Goal: Information Seeking & Learning: Learn about a topic

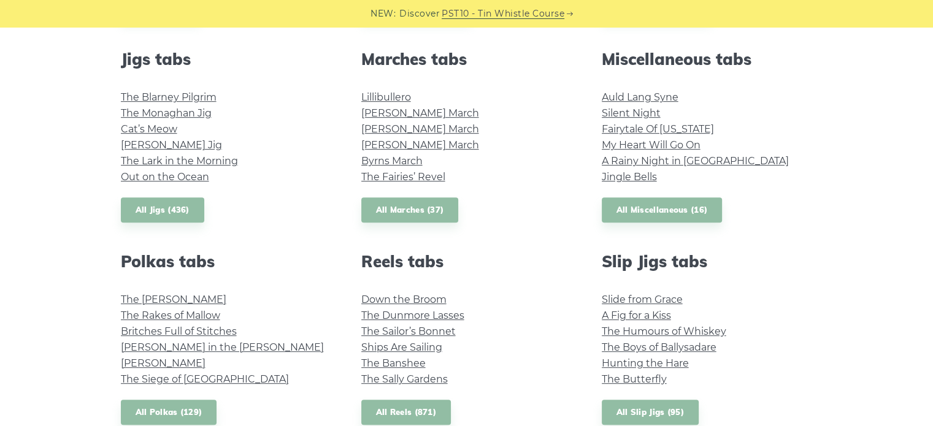
scroll to position [684, 0]
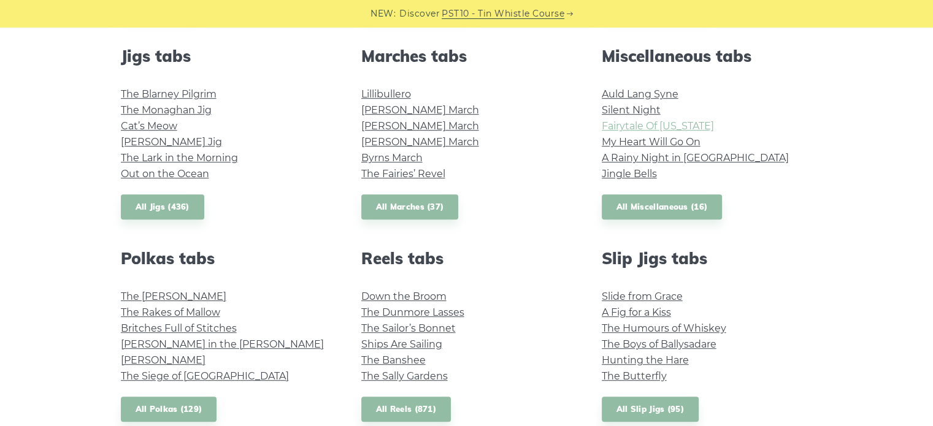
click at [675, 129] on link "Fairytale Of New York" at bounding box center [658, 126] width 112 height 12
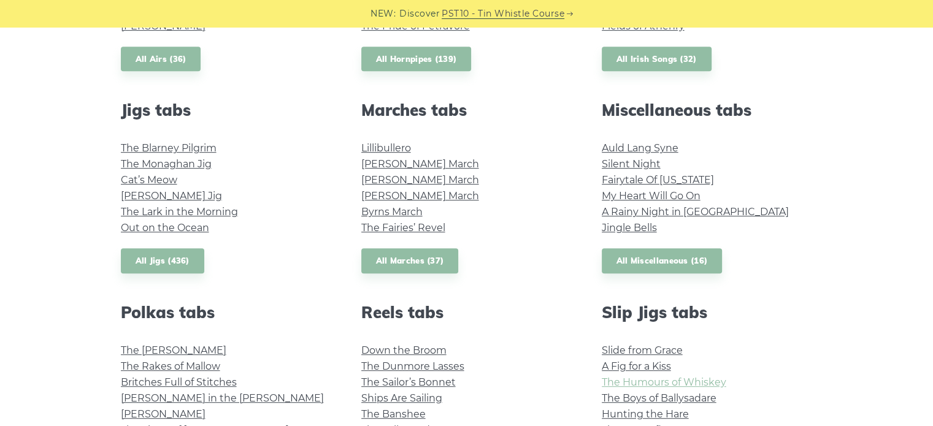
scroll to position [627, 0]
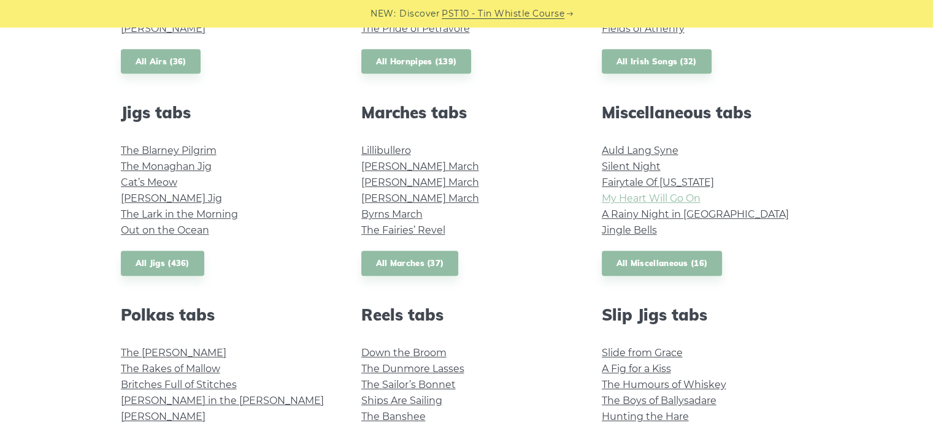
click at [655, 199] on link "My Heart Will Go On" at bounding box center [651, 199] width 99 height 12
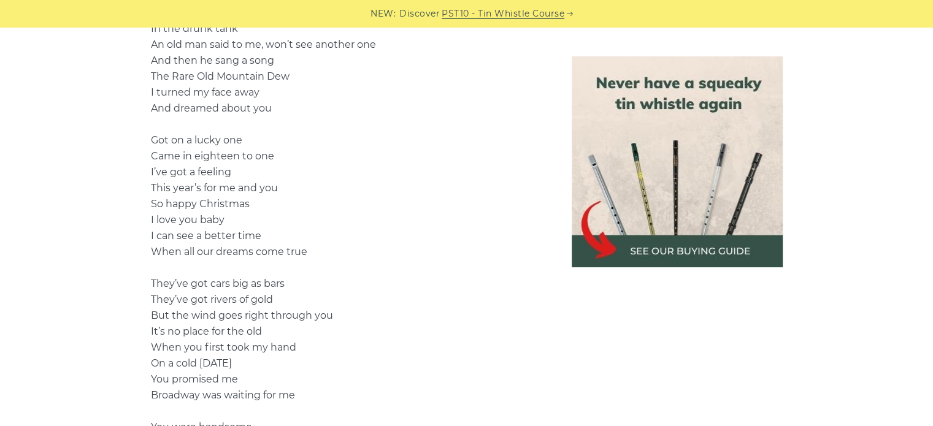
scroll to position [1076, 0]
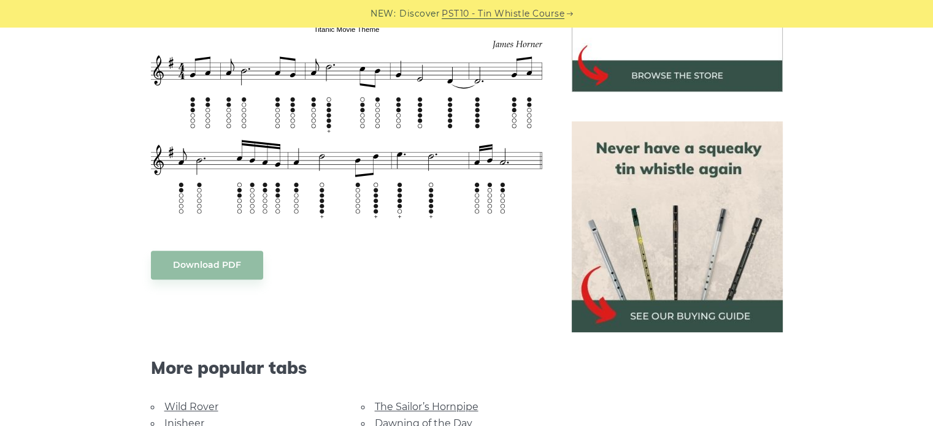
scroll to position [474, 0]
